Goal: Transaction & Acquisition: Purchase product/service

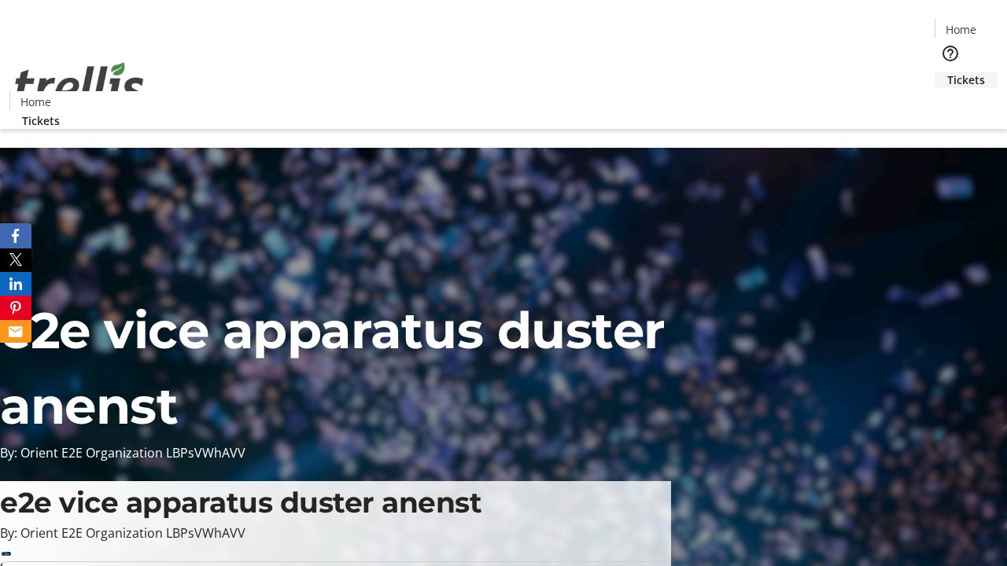
click at [947, 72] on span "Tickets" at bounding box center [966, 80] width 38 height 17
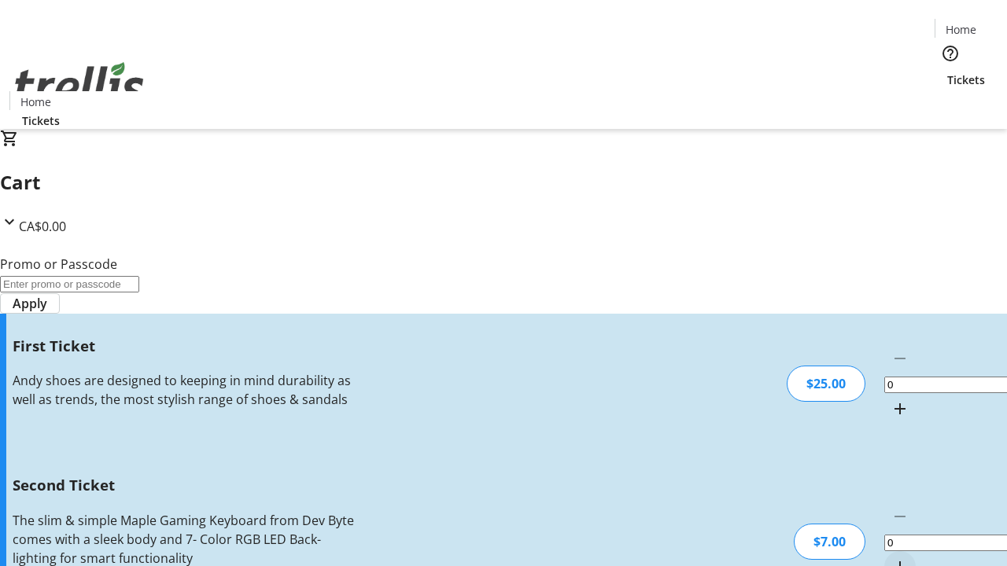
click at [891, 400] on mat-icon "Increment by one" at bounding box center [900, 409] width 19 height 19
type input "1"
click at [891, 558] on mat-icon "Increment by one" at bounding box center [900, 567] width 19 height 19
type input "2"
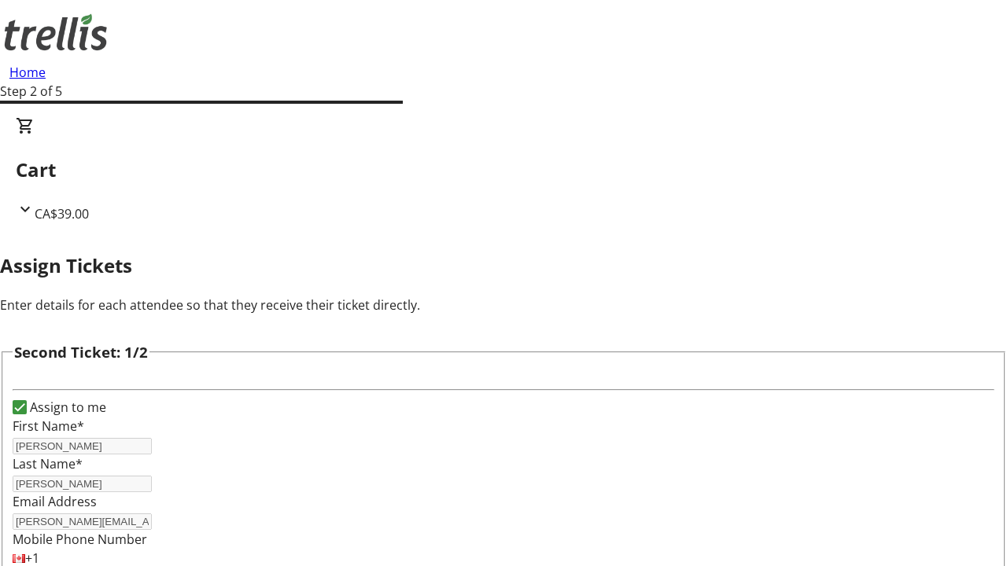
type input "[PERSON_NAME]"
type input "[PERSON_NAME][EMAIL_ADDRESS][DOMAIN_NAME]"
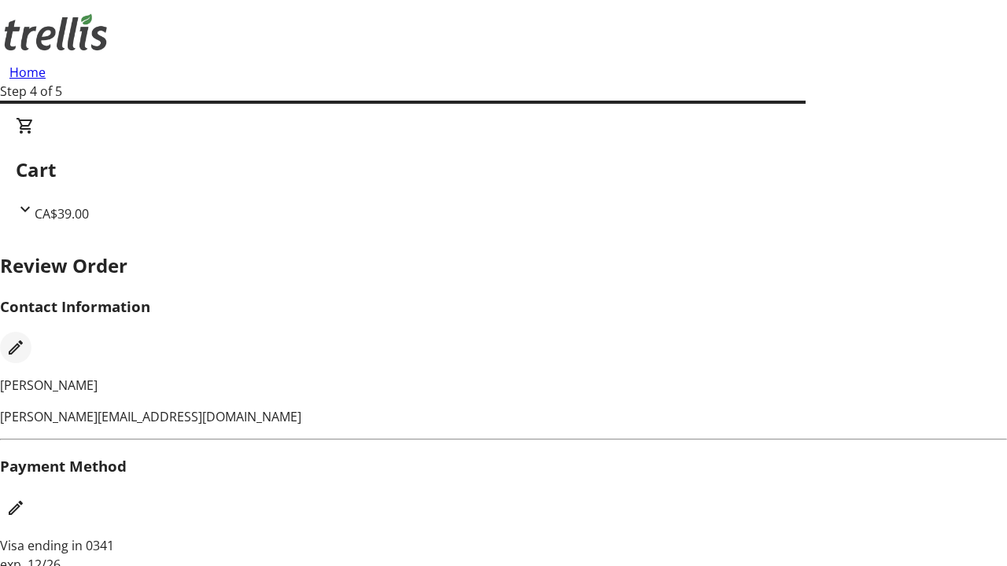
click at [25, 338] on mat-icon "Edit Contact Information" at bounding box center [15, 347] width 19 height 19
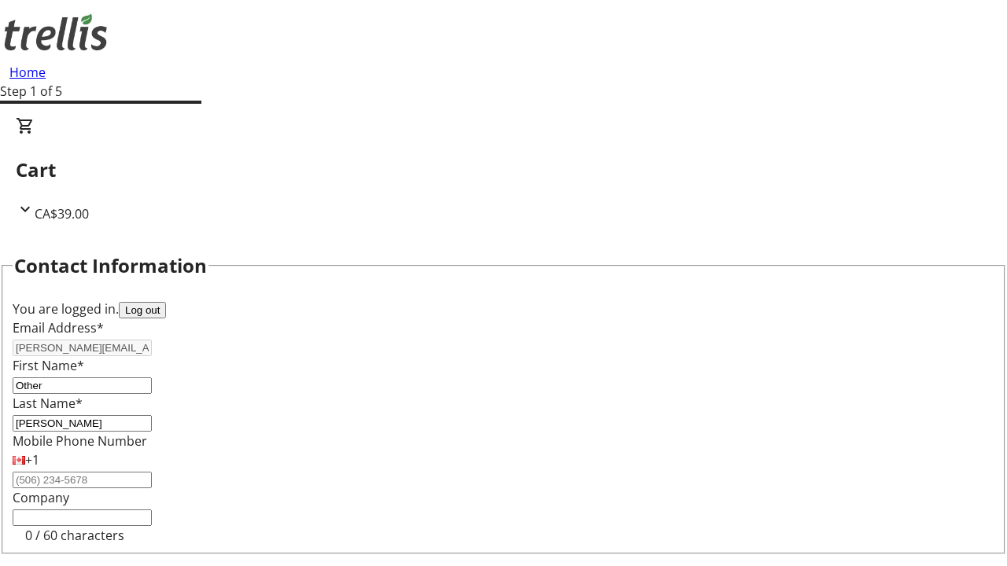
type input "Other"
type input "Name"
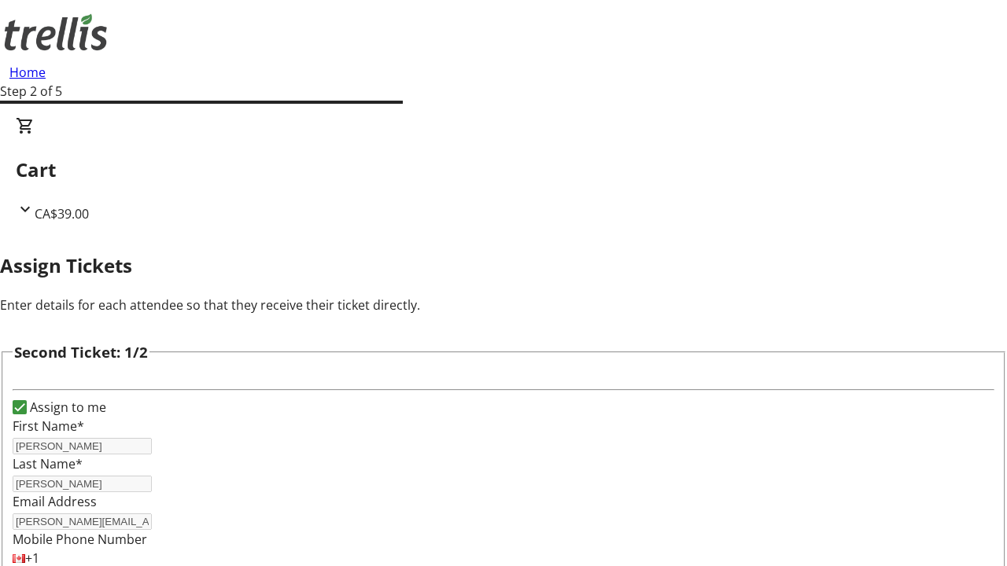
type input "Name"
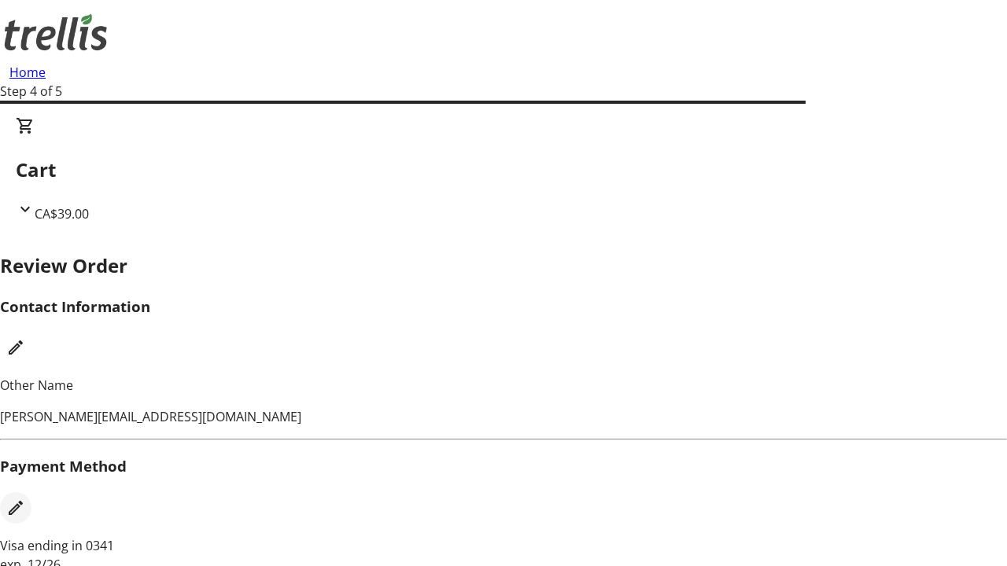
click at [25, 499] on mat-icon "Edit Payment Method" at bounding box center [15, 508] width 19 height 19
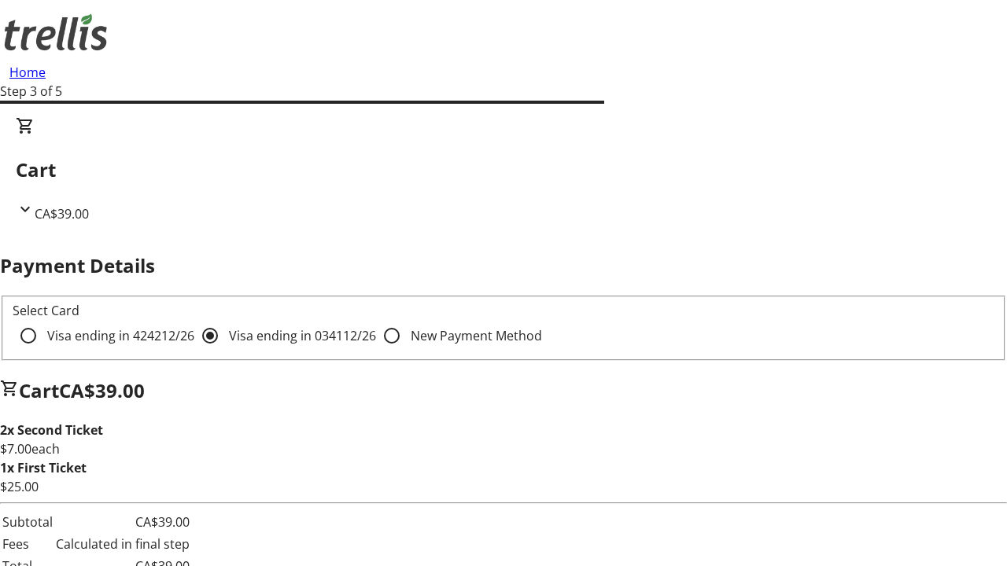
click at [44, 320] on input "Visa ending in 4242 12/26" at bounding box center [28, 335] width 31 height 31
radio input "true"
